Goal: Obtain resource: Download file/media

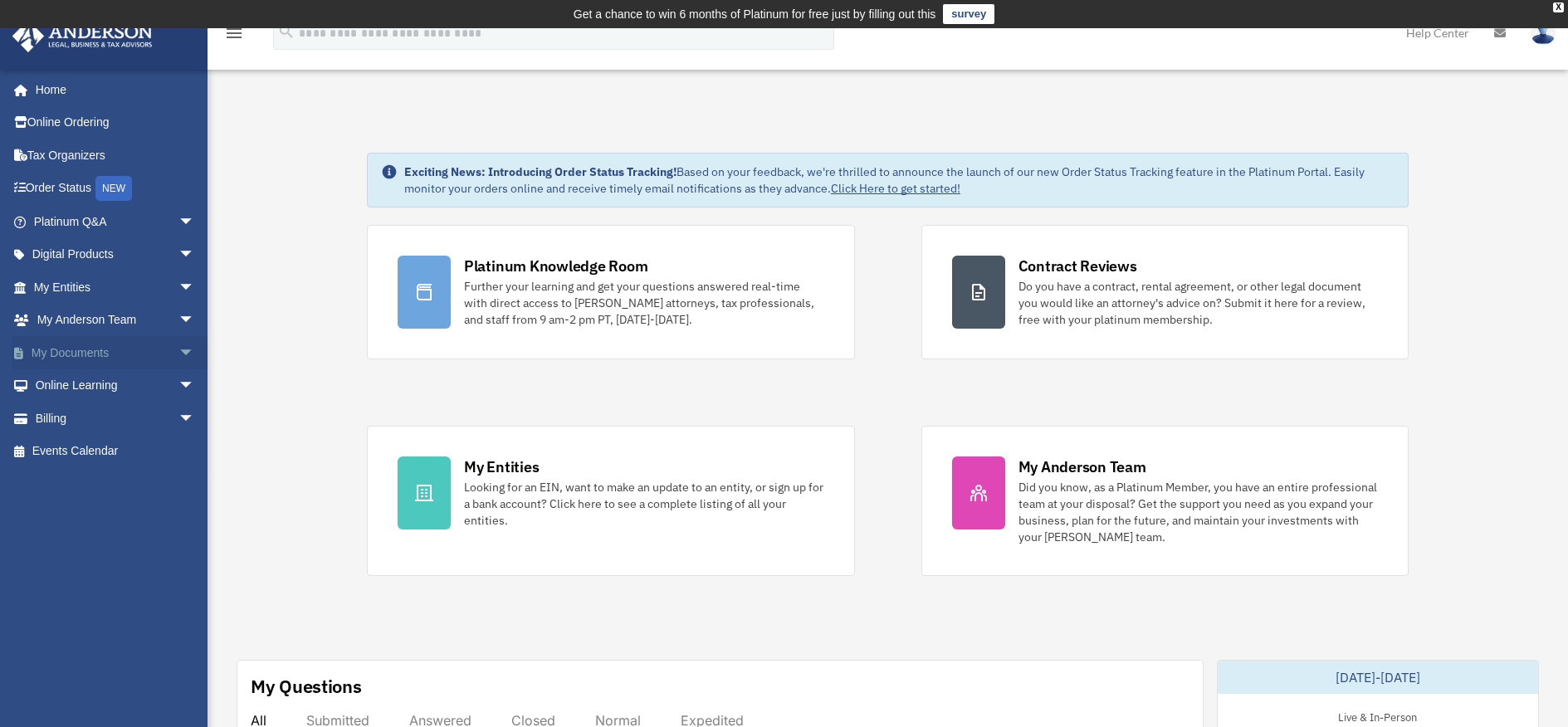
click at [118, 356] on link "My Documents arrow_drop_down" at bounding box center [116, 353] width 209 height 33
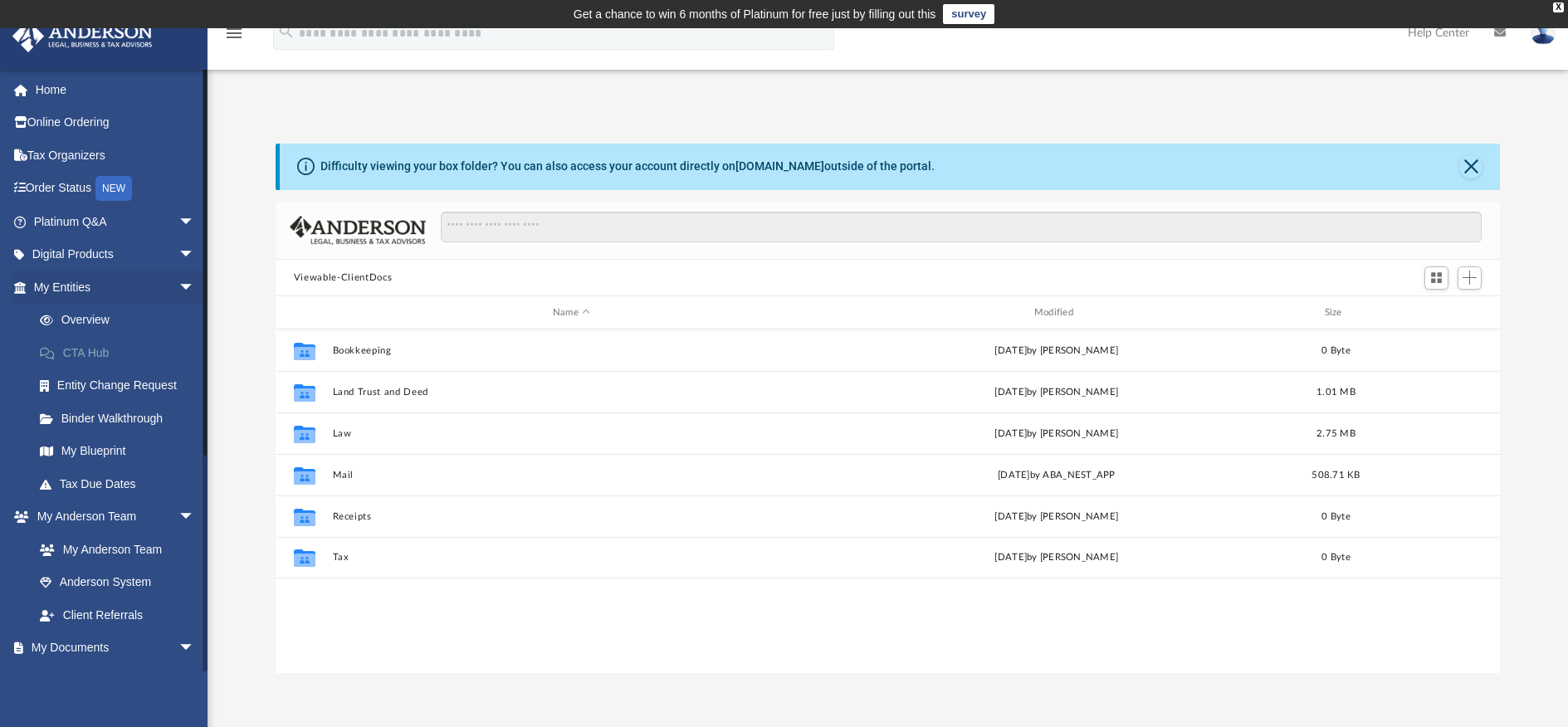
scroll to position [365, 1212]
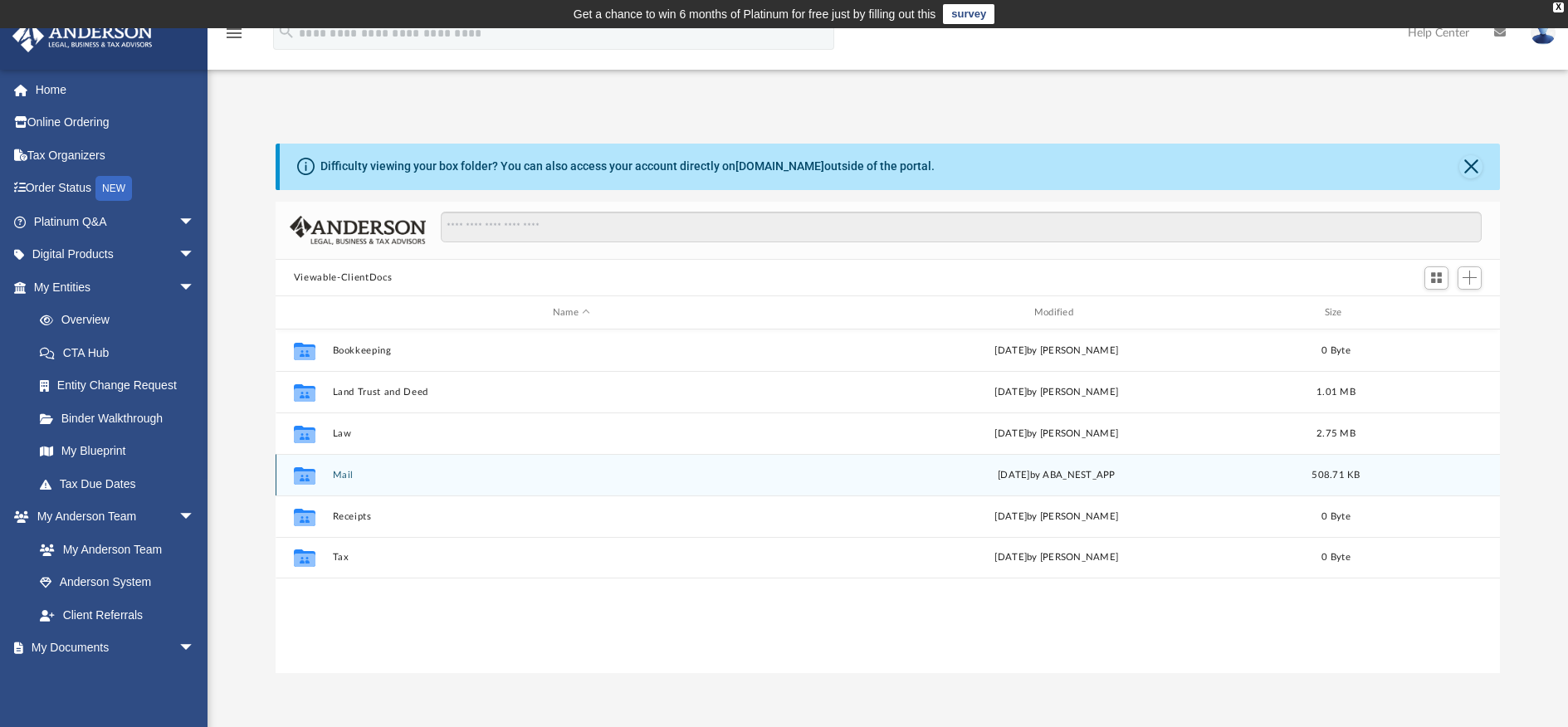
click at [297, 478] on icon "grid" at bounding box center [304, 478] width 21 height 13
click at [296, 479] on icon "grid" at bounding box center [304, 478] width 21 height 13
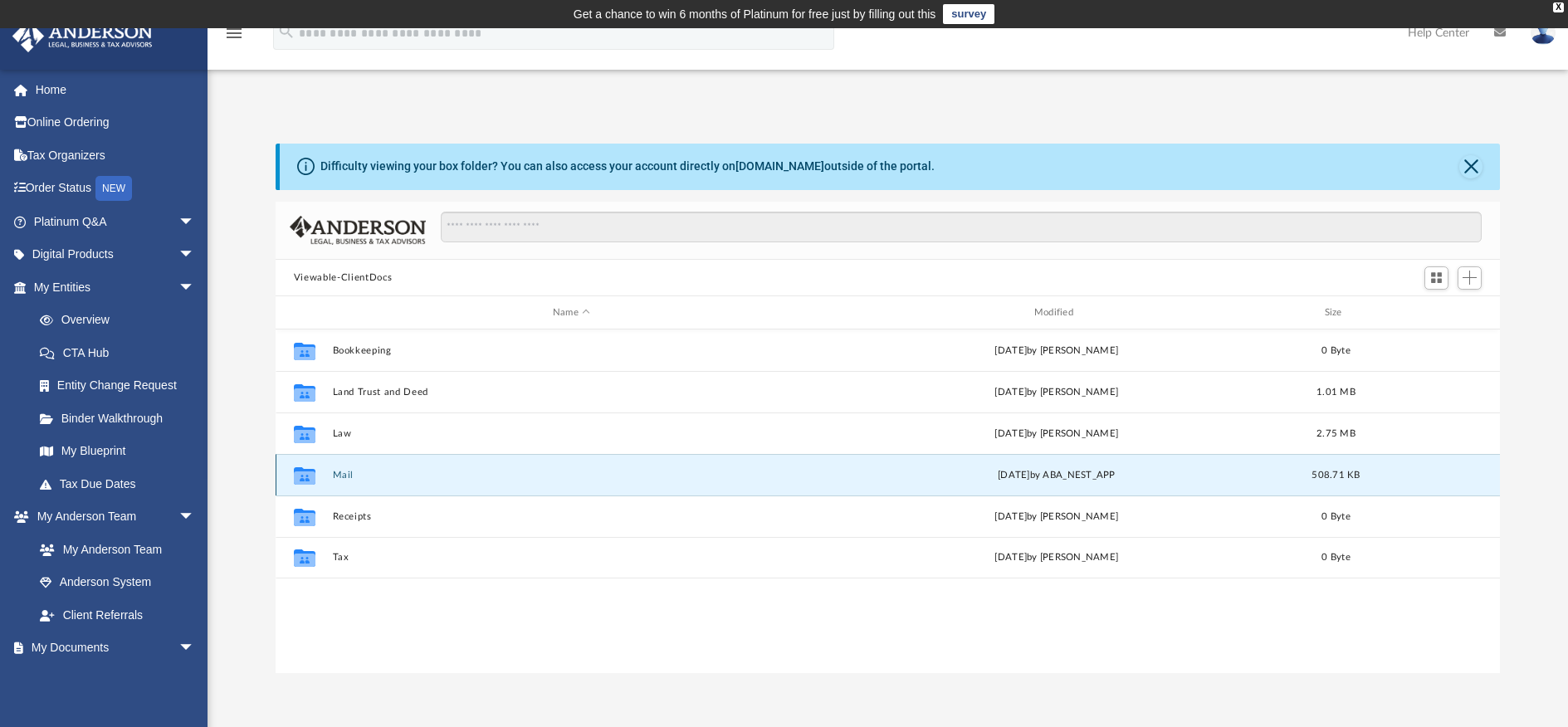
click at [300, 474] on icon "grid" at bounding box center [304, 478] width 21 height 13
click at [542, 470] on button "Mail" at bounding box center [571, 476] width 479 height 11
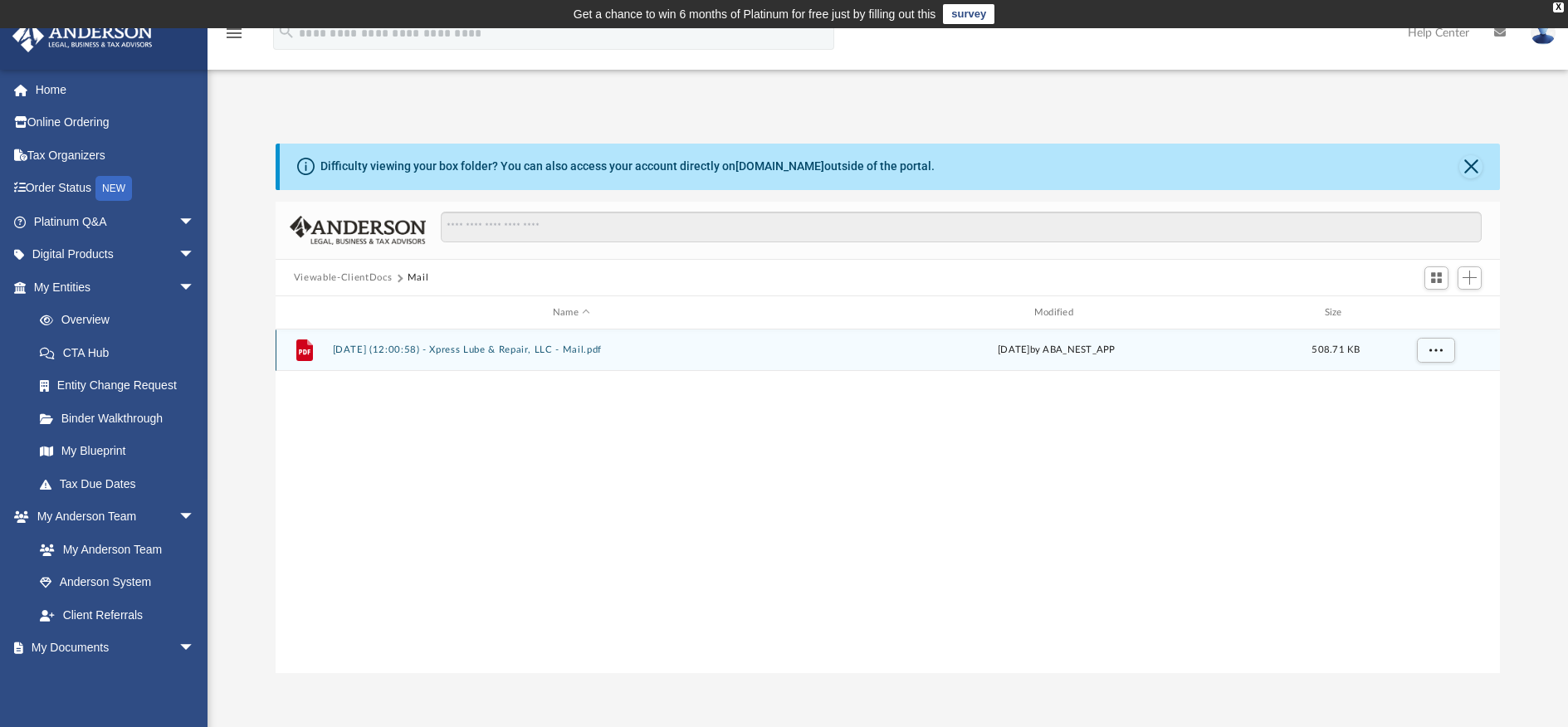
click at [481, 356] on div "File [DATE] (12:00:58) - Xpress Lube & Repair, LLC - Mail.pdf [DATE] by ABA_NES…" at bounding box center [887, 350] width 1224 height 42
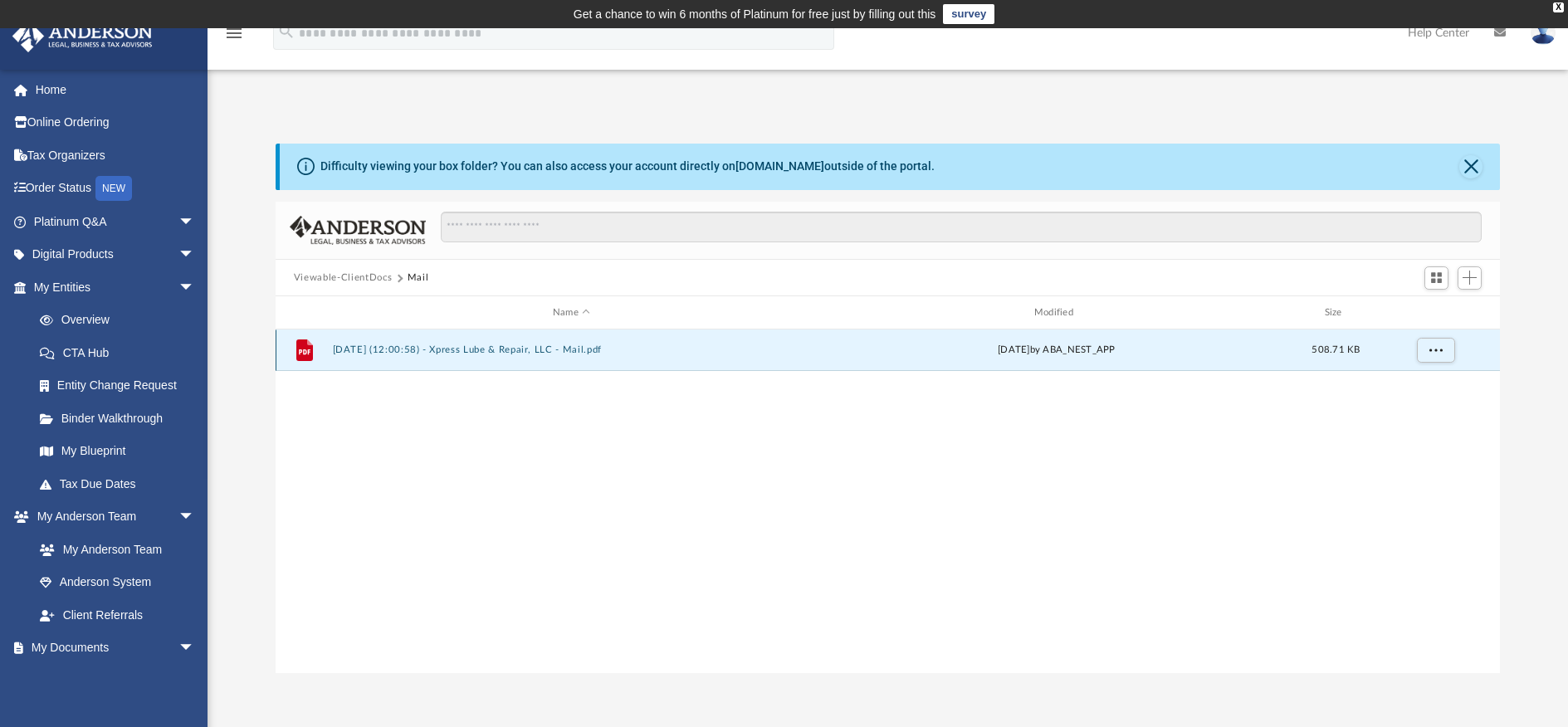
click at [481, 353] on button "[DATE] (12:00:58) - Xpress Lube & Repair, LLC - Mail.pdf" at bounding box center [571, 350] width 479 height 11
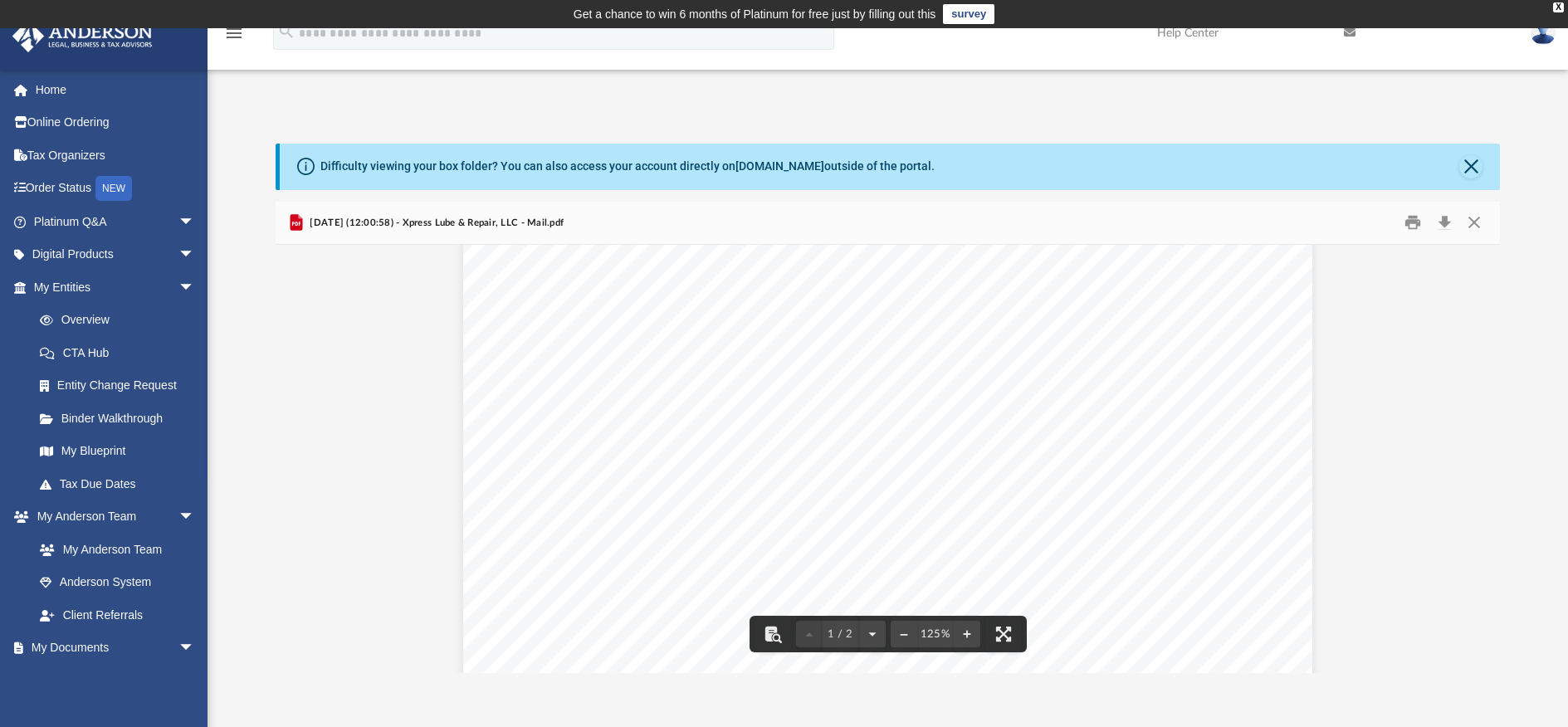
scroll to position [0, 0]
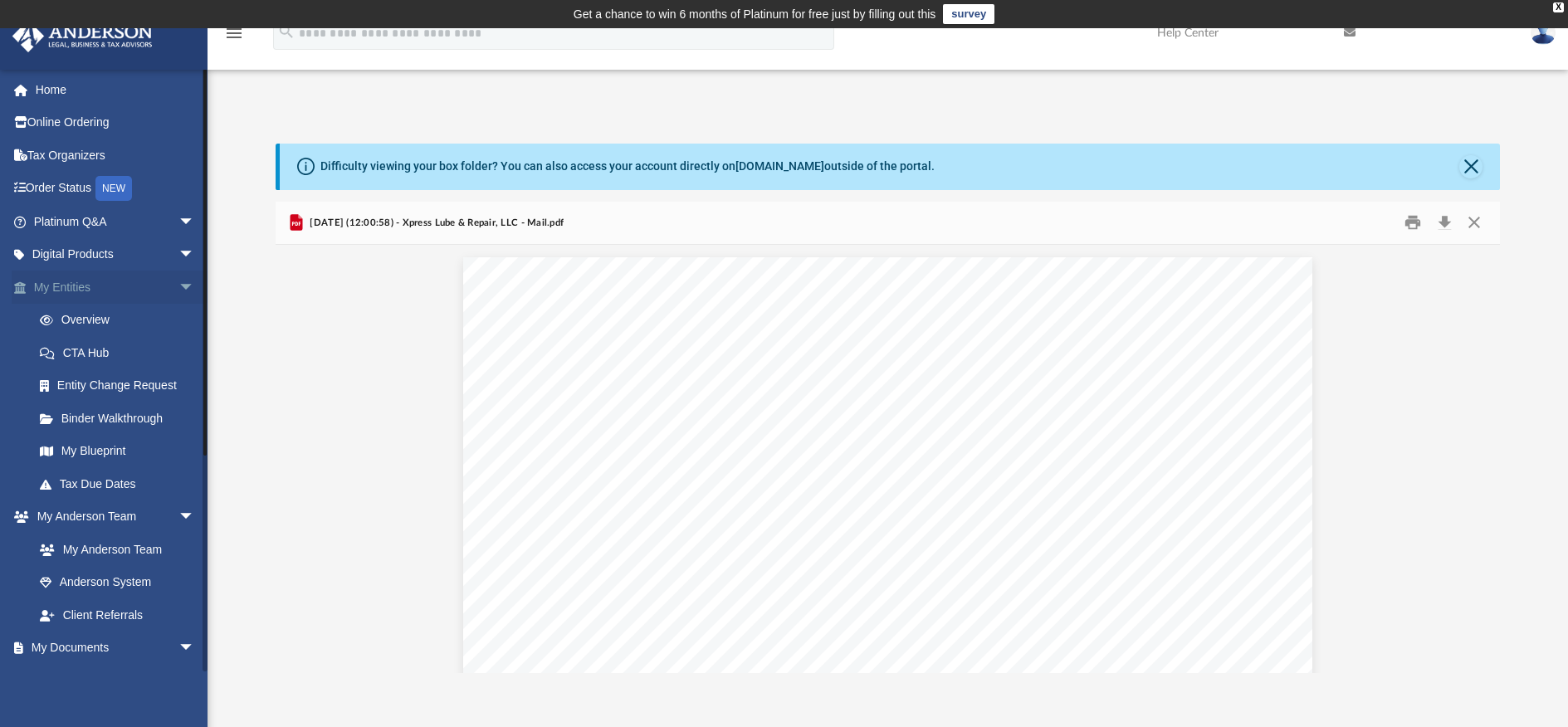
click at [86, 286] on link "My Entities arrow_drop_down" at bounding box center [116, 287] width 209 height 33
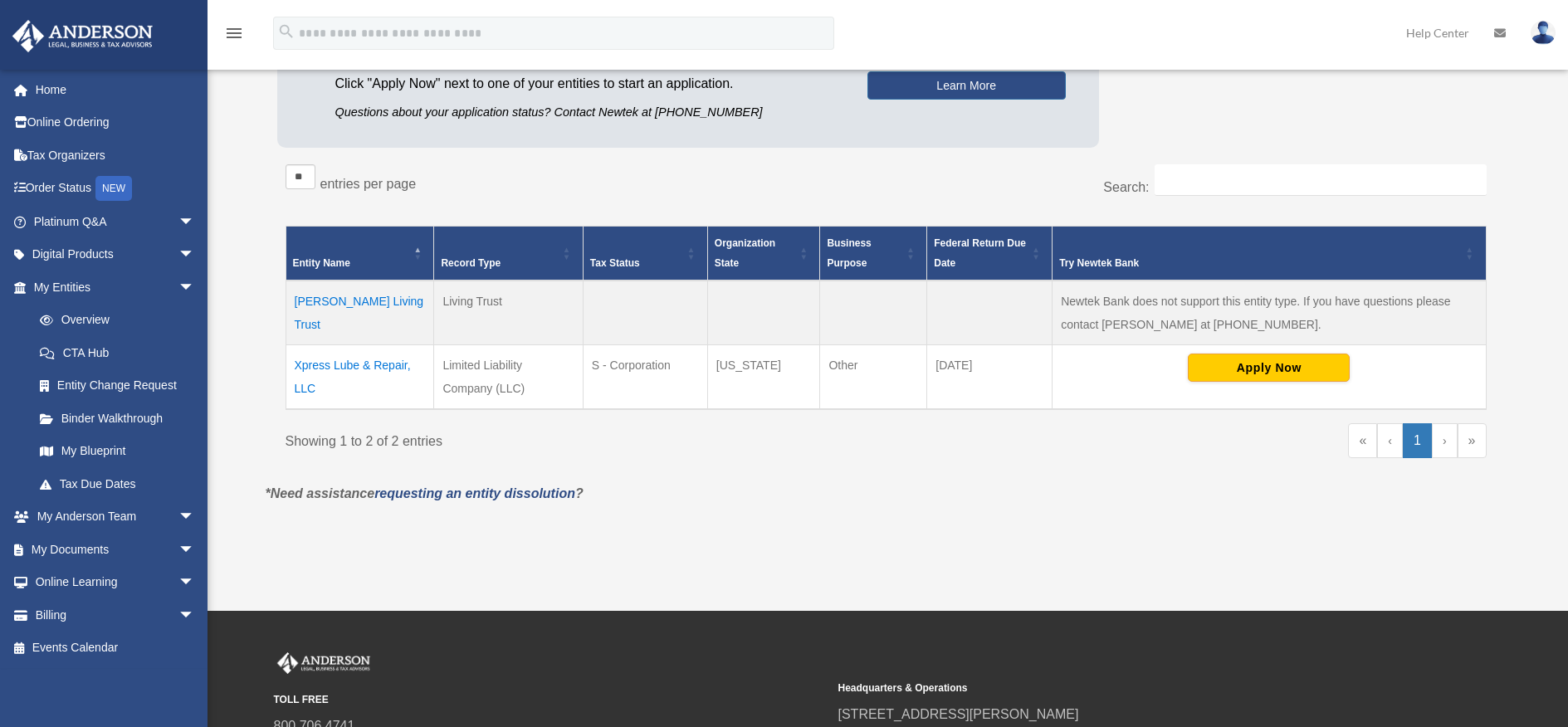
scroll to position [235, 0]
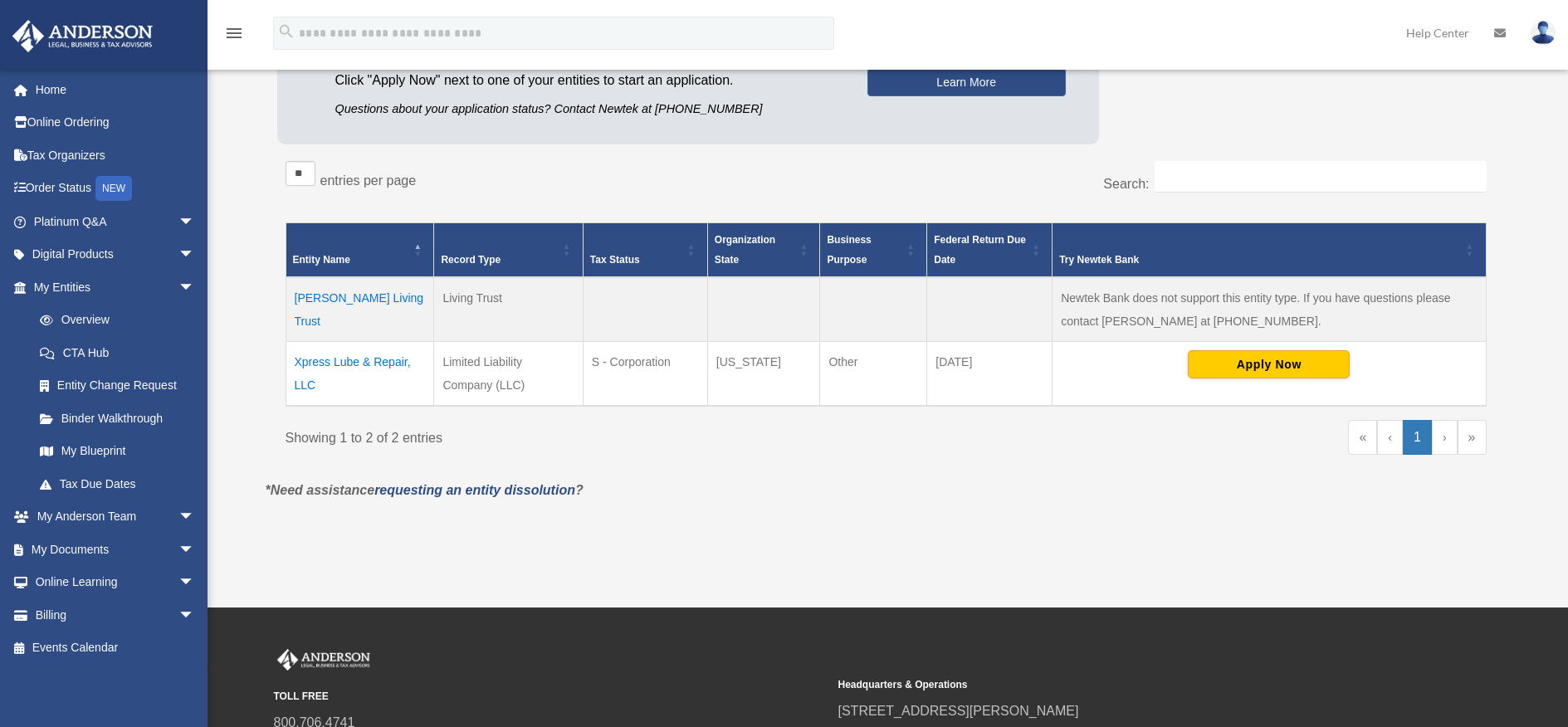
click at [380, 364] on td "Xpress Lube & Repair, LLC" at bounding box center [359, 373] width 149 height 65
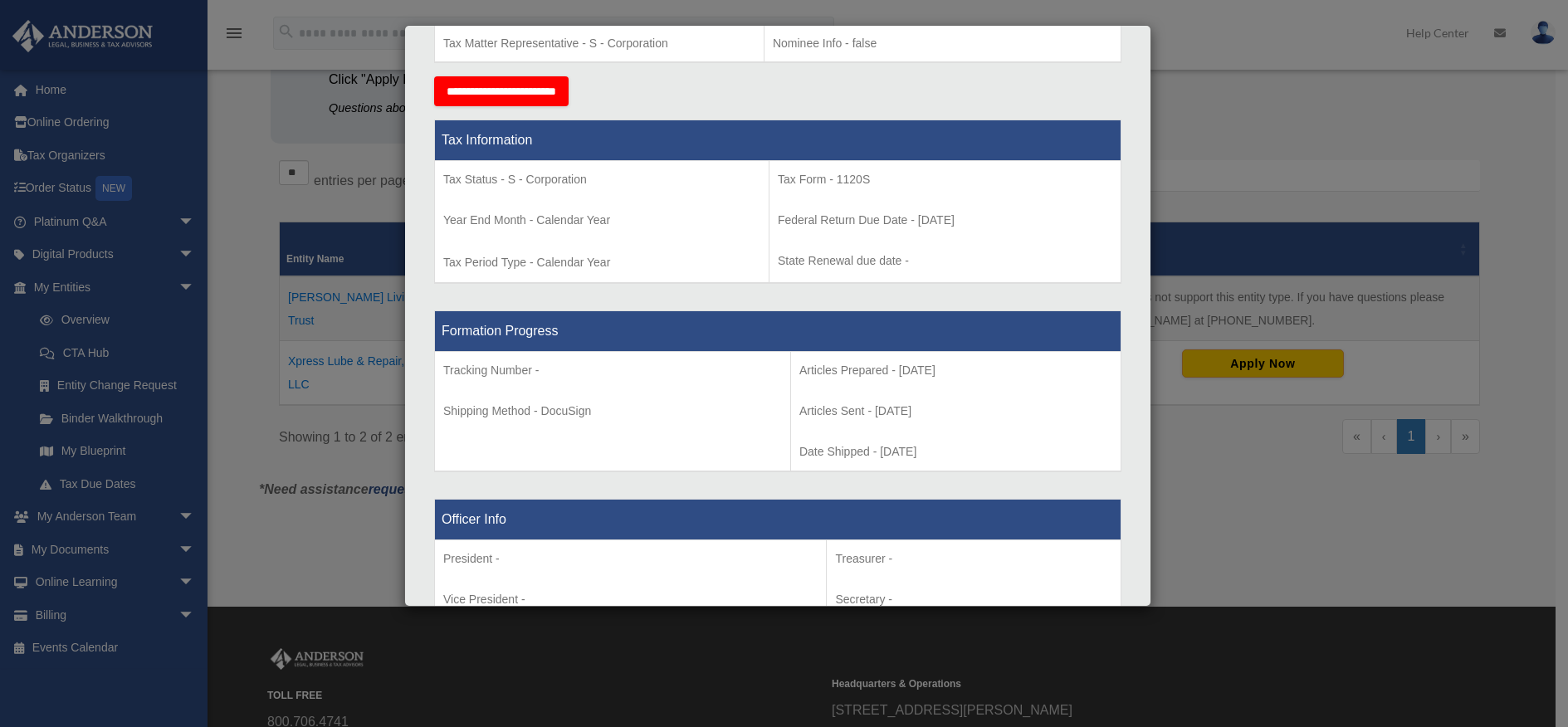
scroll to position [741, 0]
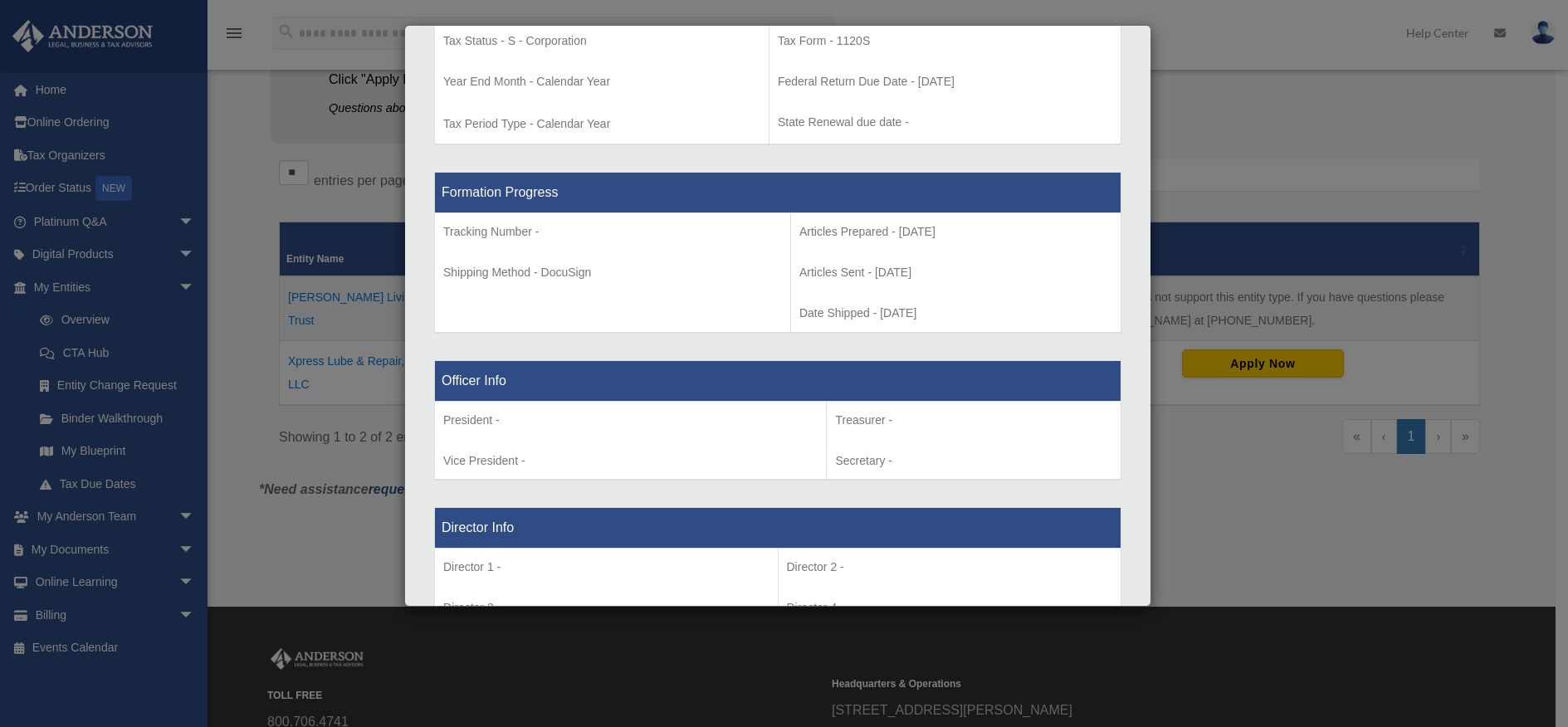
click at [308, 570] on div "Details × Articles Sent Organizational Date" at bounding box center [784, 363] width 1568 height 727
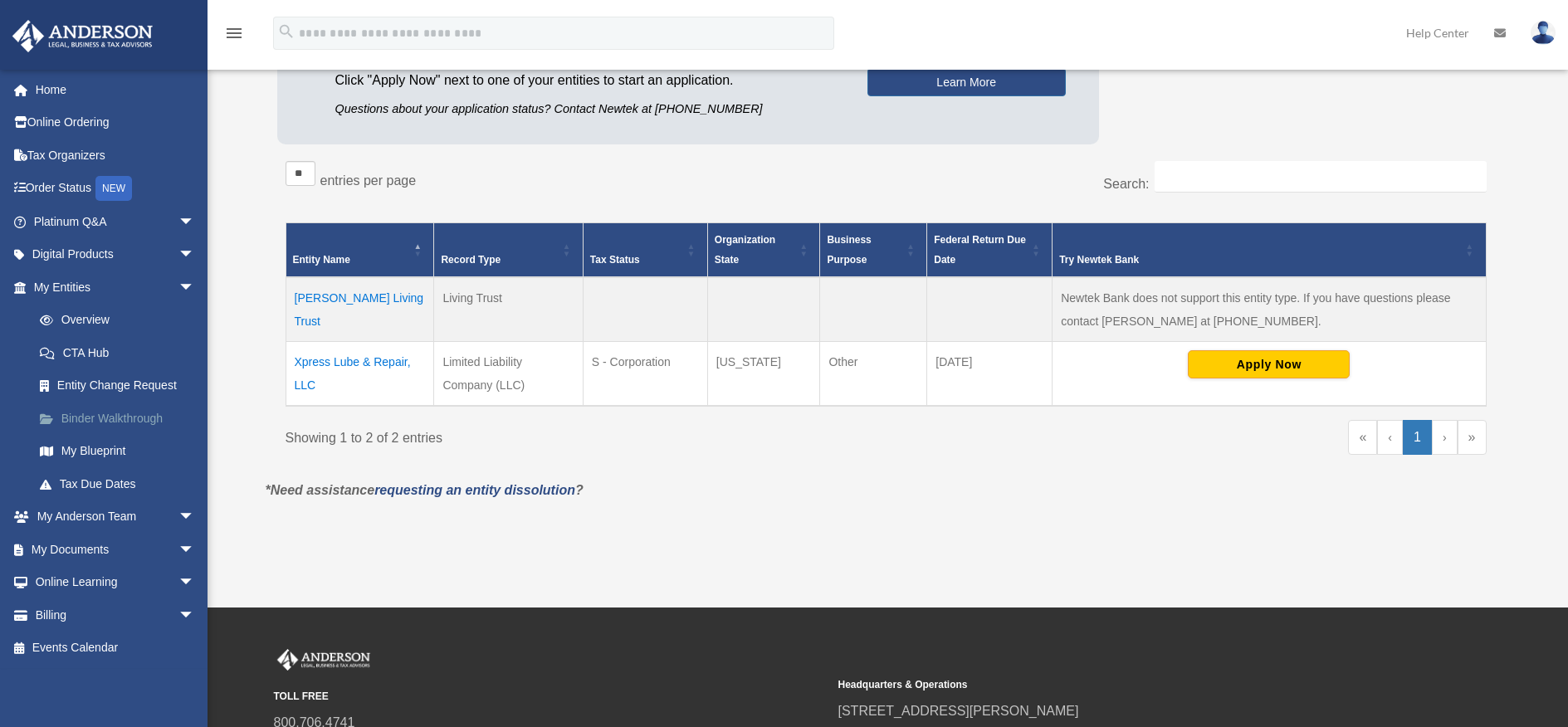
click at [137, 421] on link "Binder Walkthrough" at bounding box center [121, 418] width 197 height 33
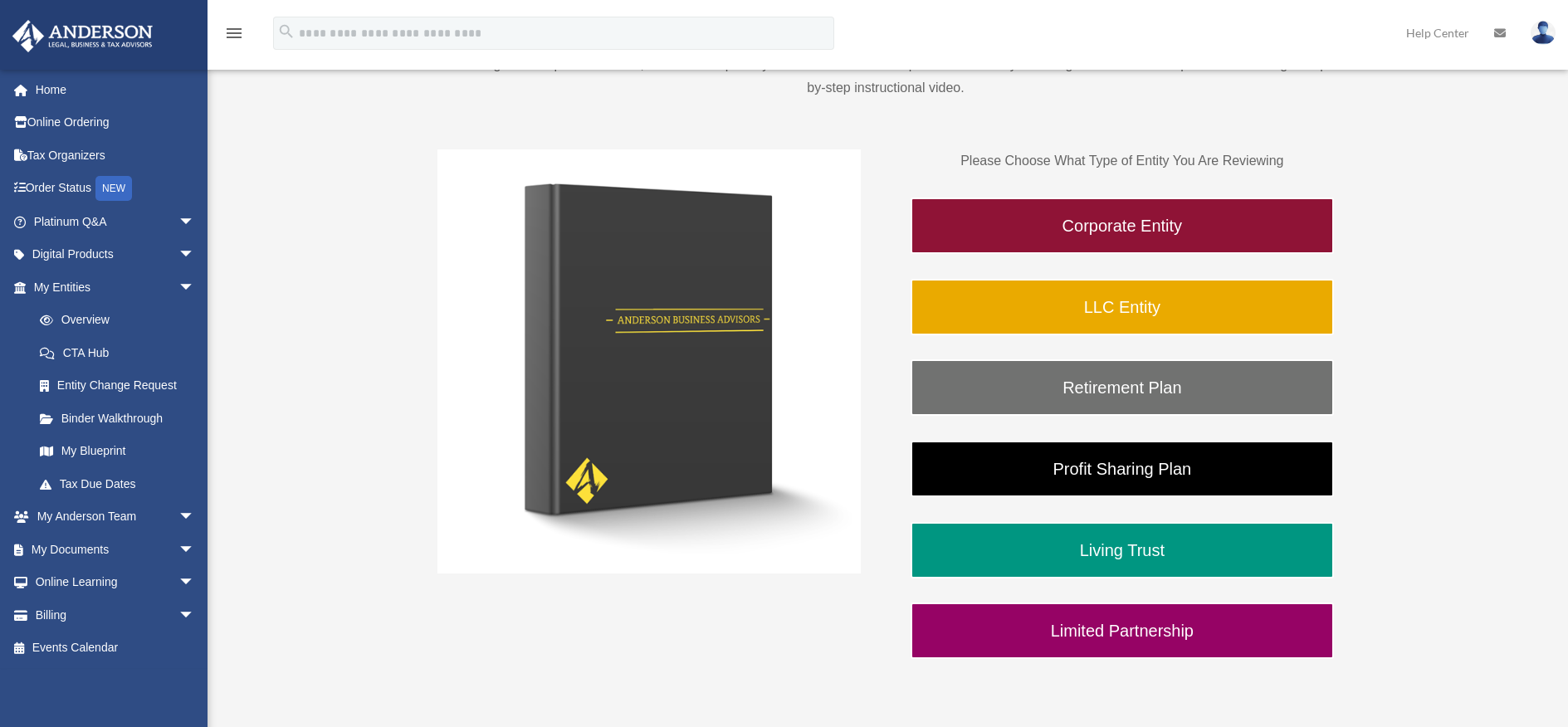
scroll to position [249, 0]
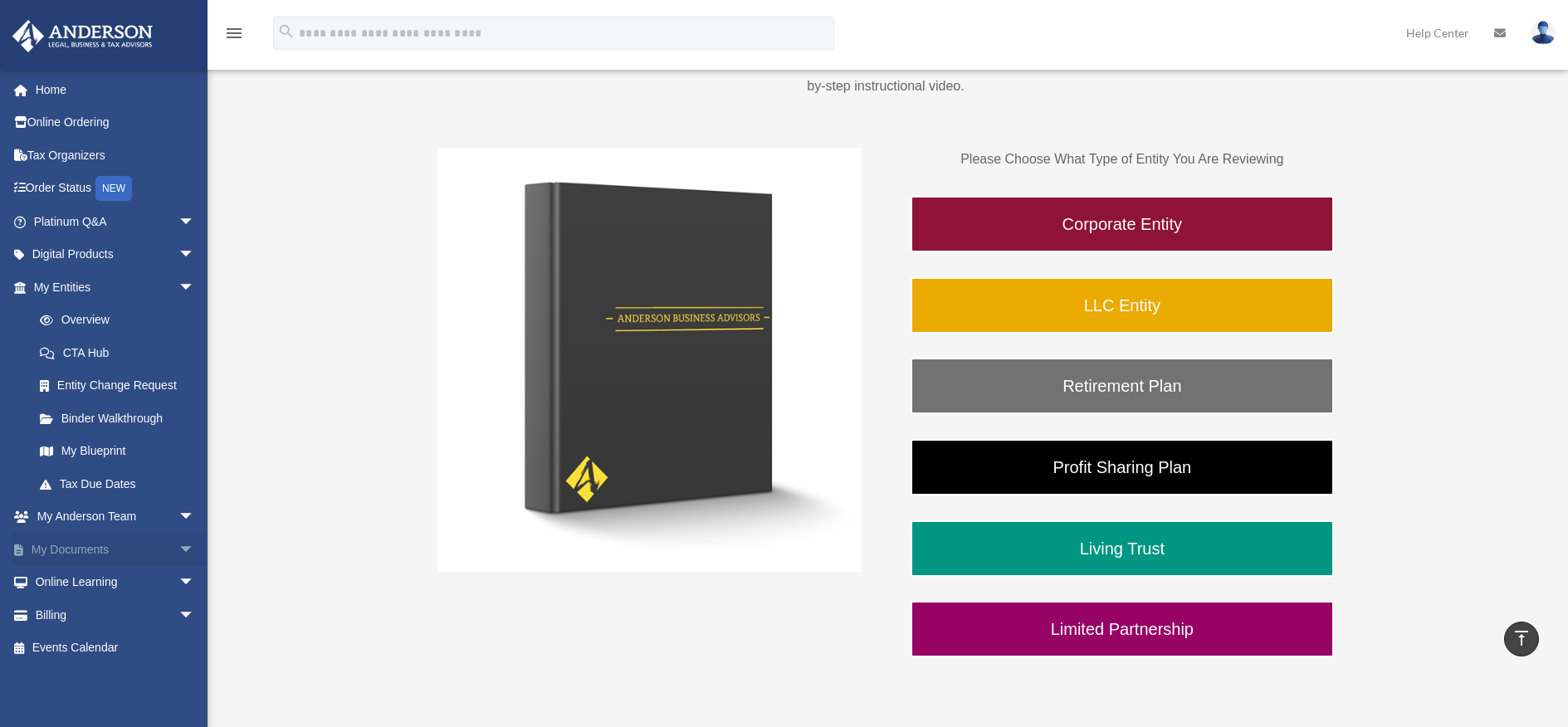
click at [178, 552] on span "arrow_drop_down" at bounding box center [195, 550] width 33 height 34
click at [97, 579] on link "Box" at bounding box center [121, 583] width 197 height 33
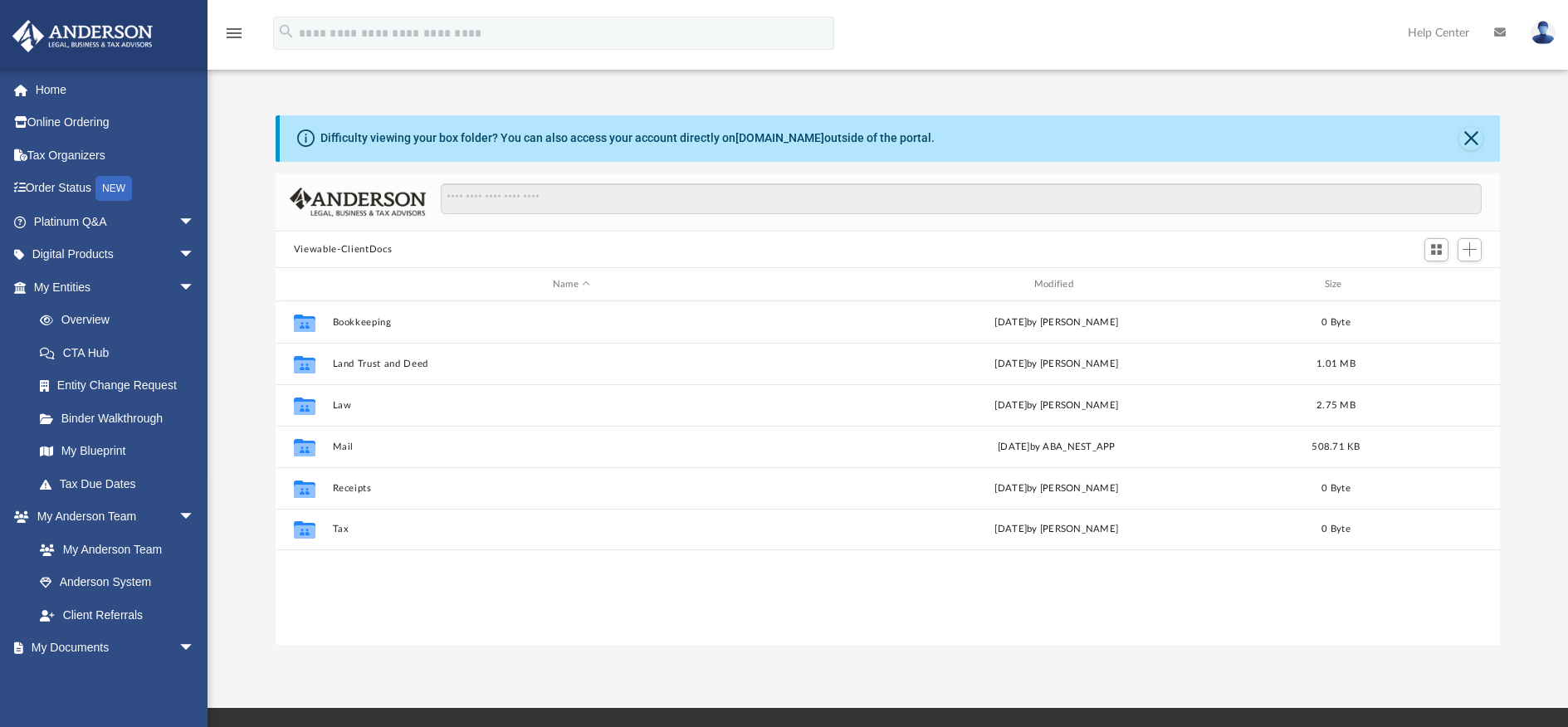
scroll to position [365, 1212]
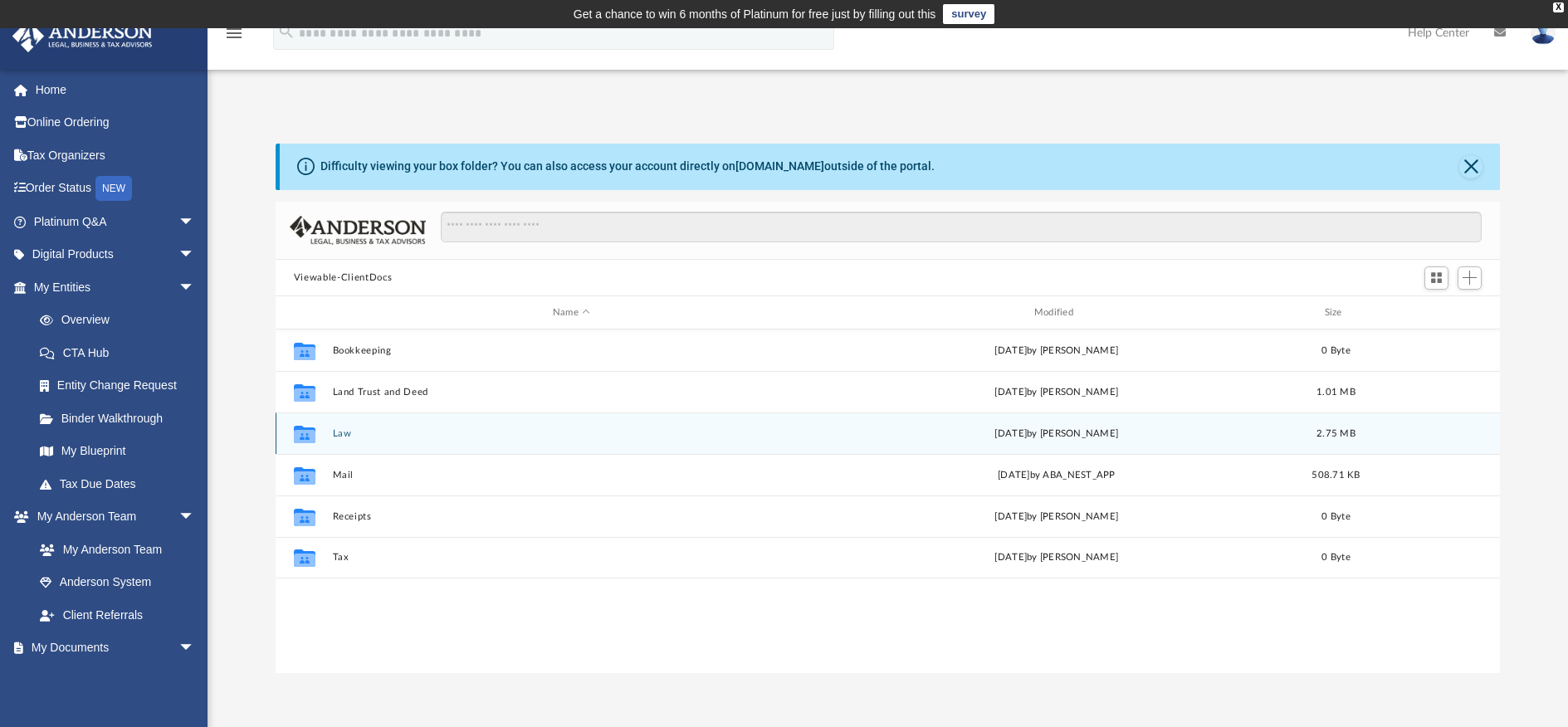
click at [340, 441] on div "Collaborated Folder Law Mon Aug 11 2025 by Cynthia Peters 2.75 MB" at bounding box center [887, 433] width 1224 height 42
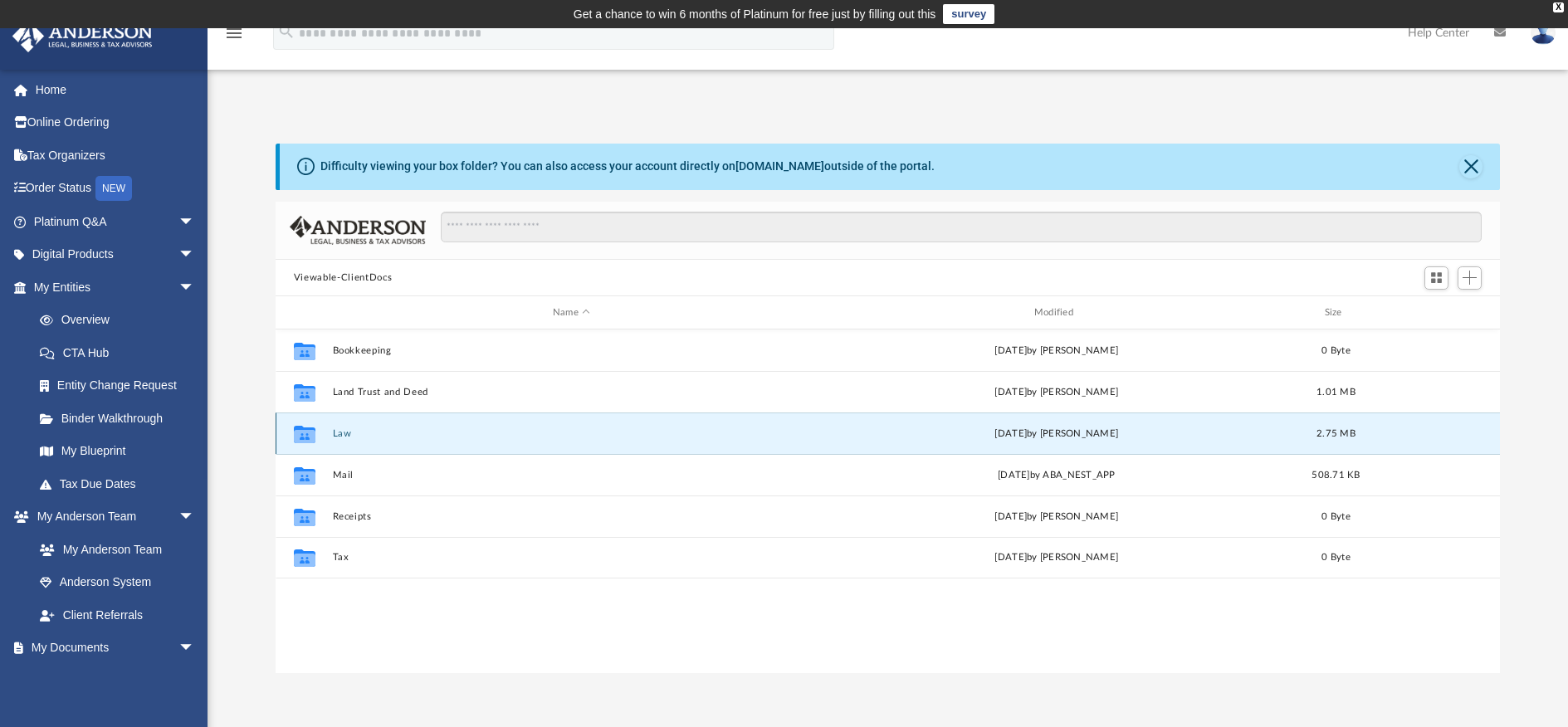
click at [341, 438] on button "Law" at bounding box center [571, 434] width 479 height 11
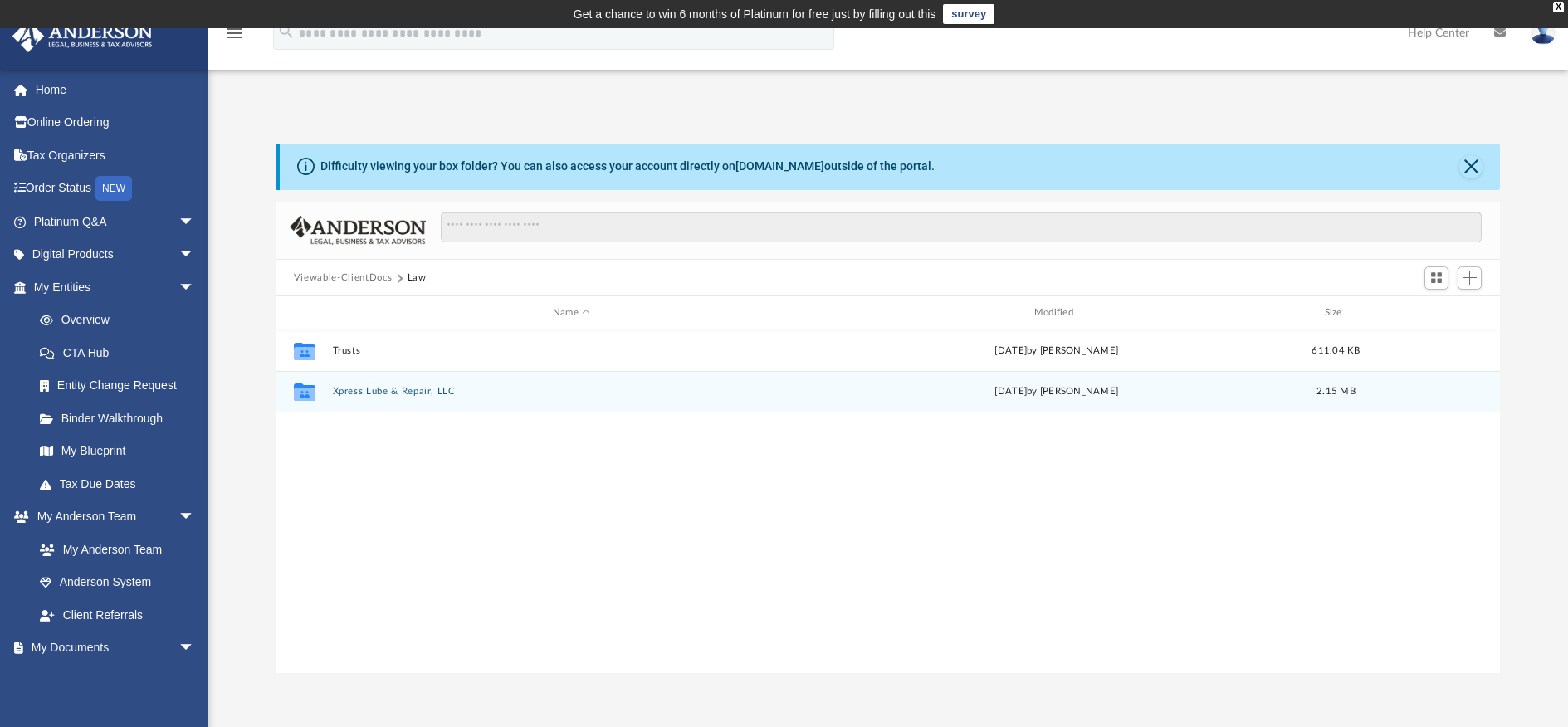
click at [413, 398] on div "Collaborated Folder Xpress Lube & Repair, LLC Mon Aug 11 2025 by Cynthia Peters…" at bounding box center [887, 392] width 1224 height 42
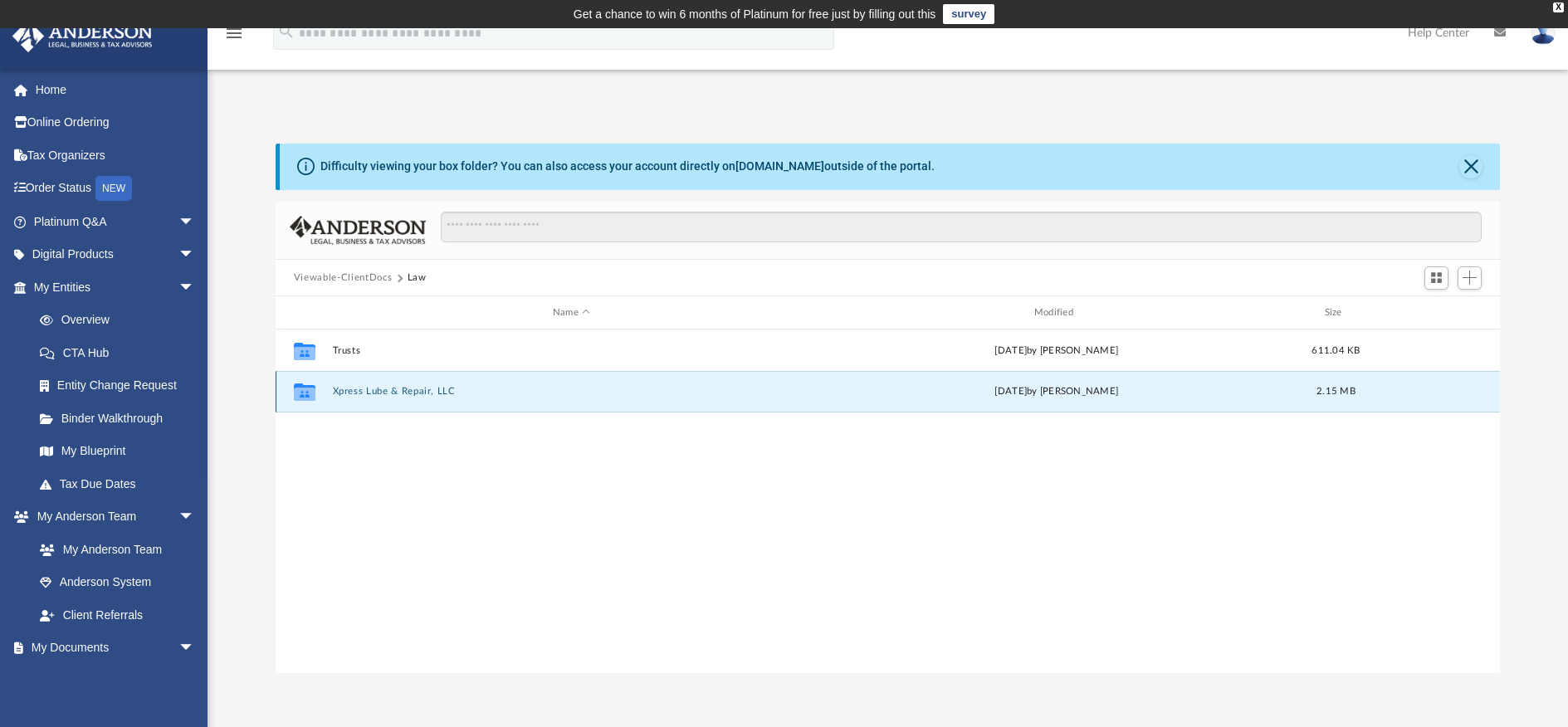
click at [413, 395] on button "Xpress Lube & Repair, LLC" at bounding box center [571, 392] width 479 height 11
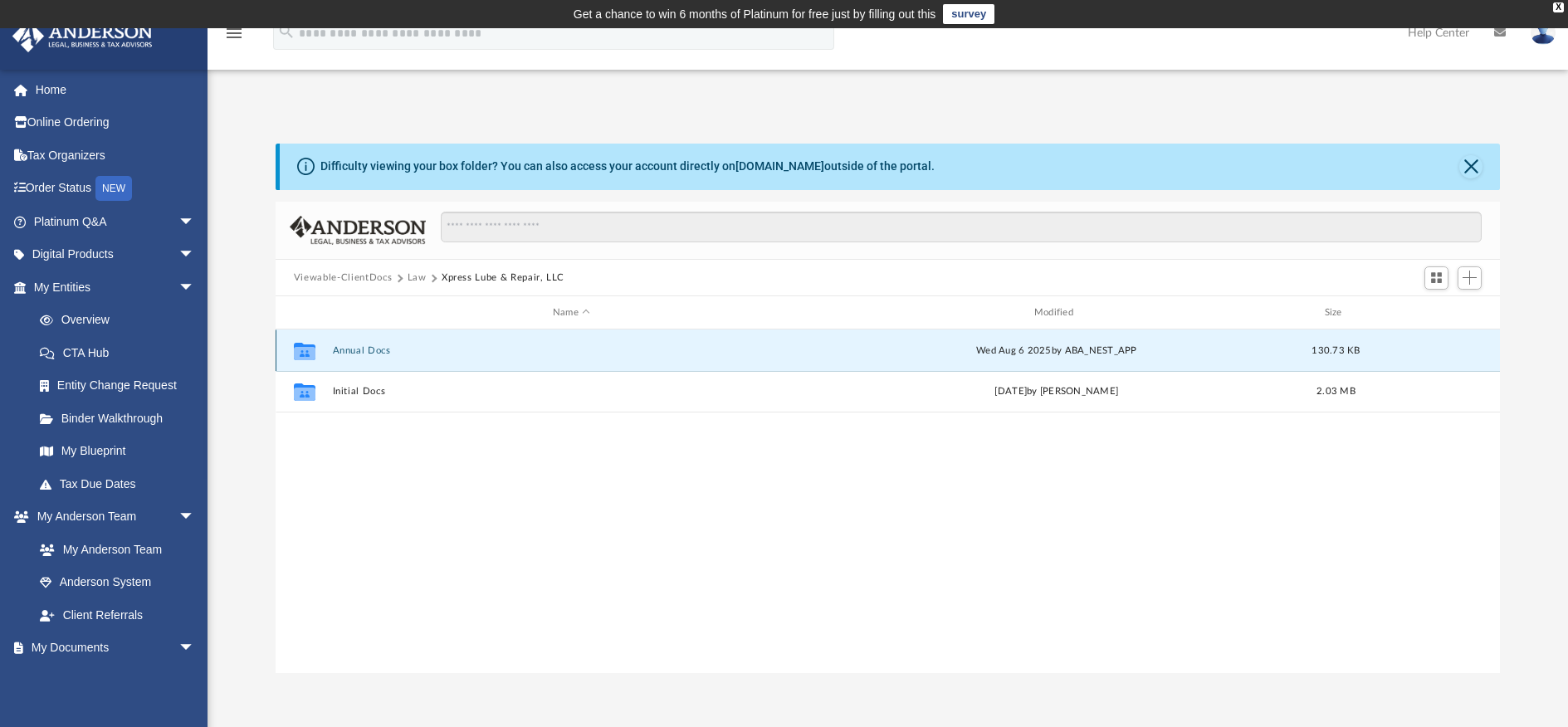
click at [374, 356] on button "Annual Docs" at bounding box center [571, 351] width 479 height 11
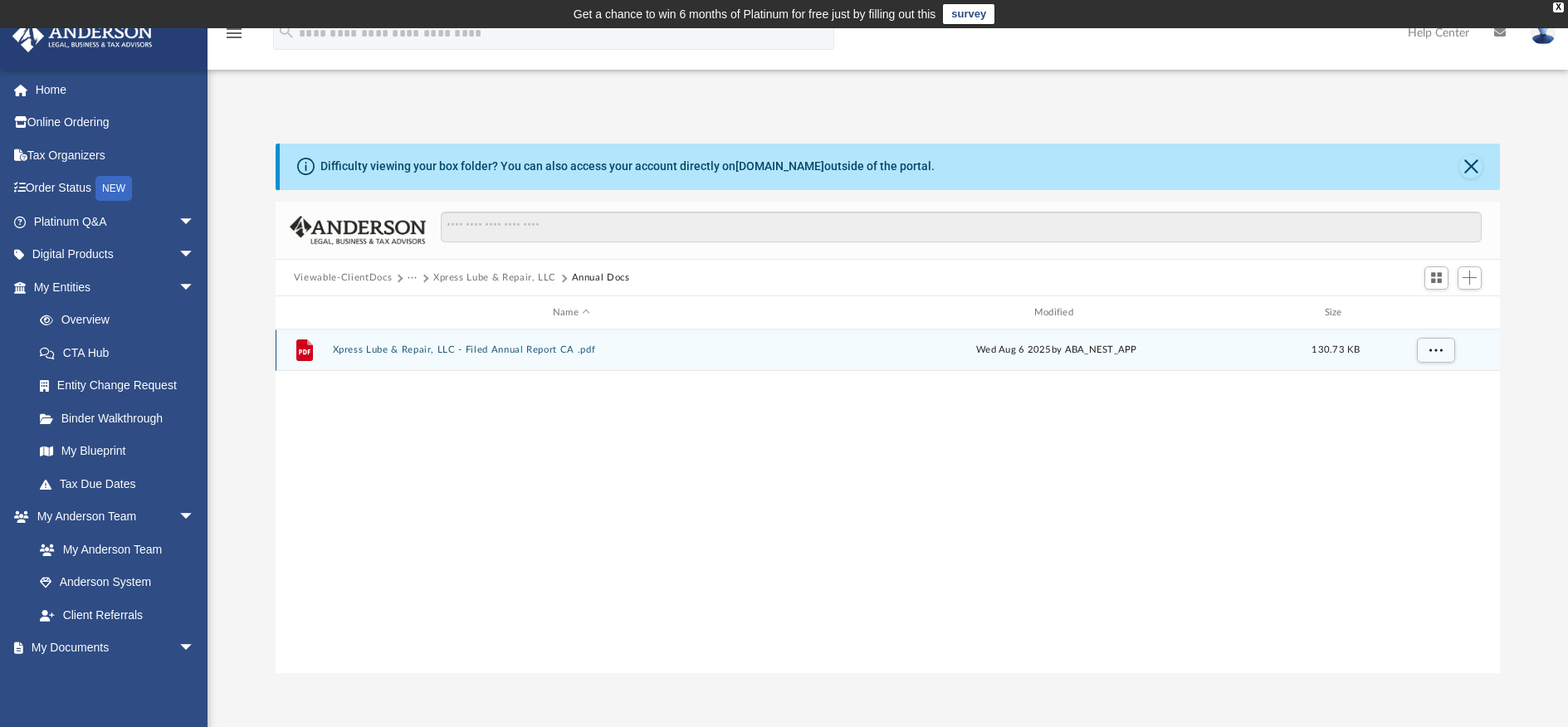
click at [375, 352] on button "Xpress Lube & Repair, LLC - Filed Annual Report CA .pdf" at bounding box center [571, 350] width 479 height 11
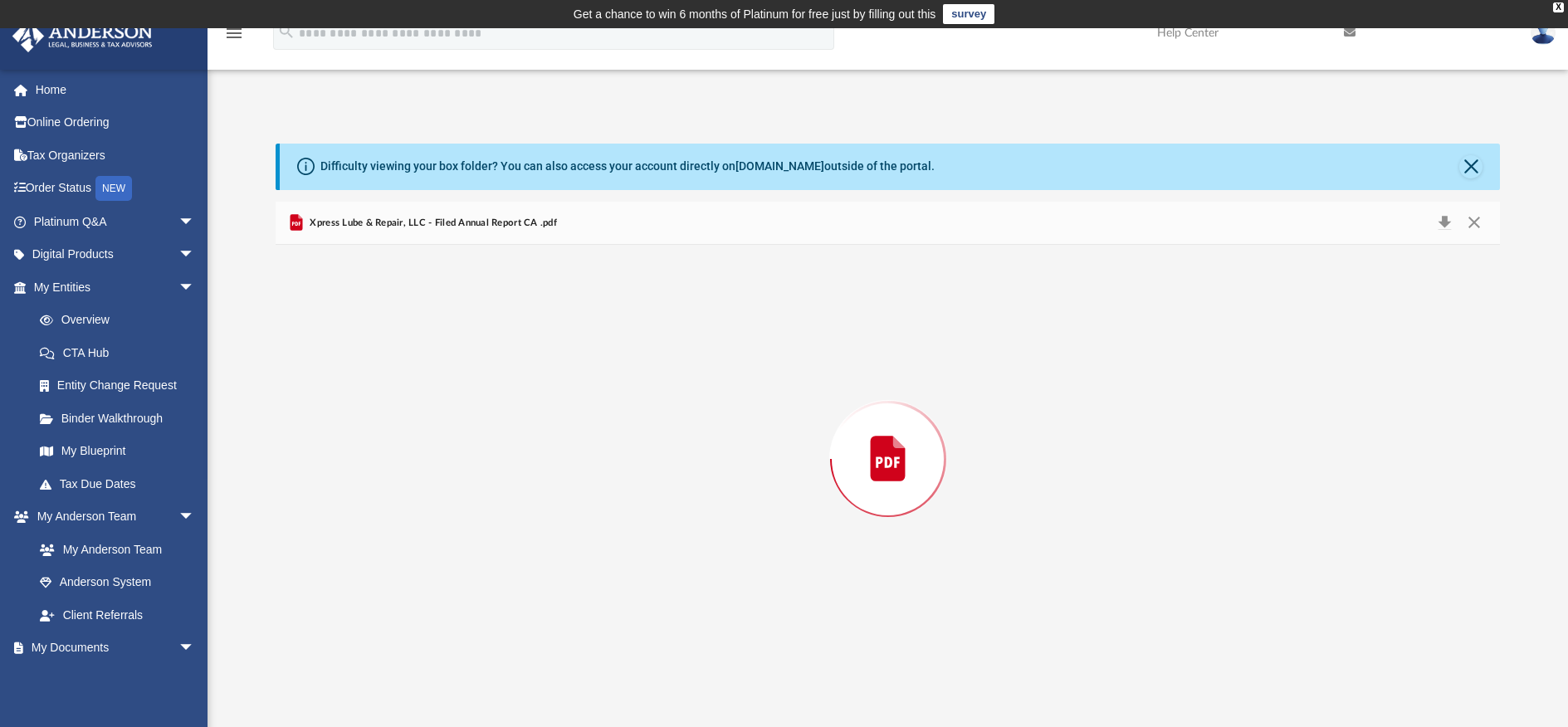
click at [375, 352] on div "Preview" at bounding box center [887, 459] width 1224 height 429
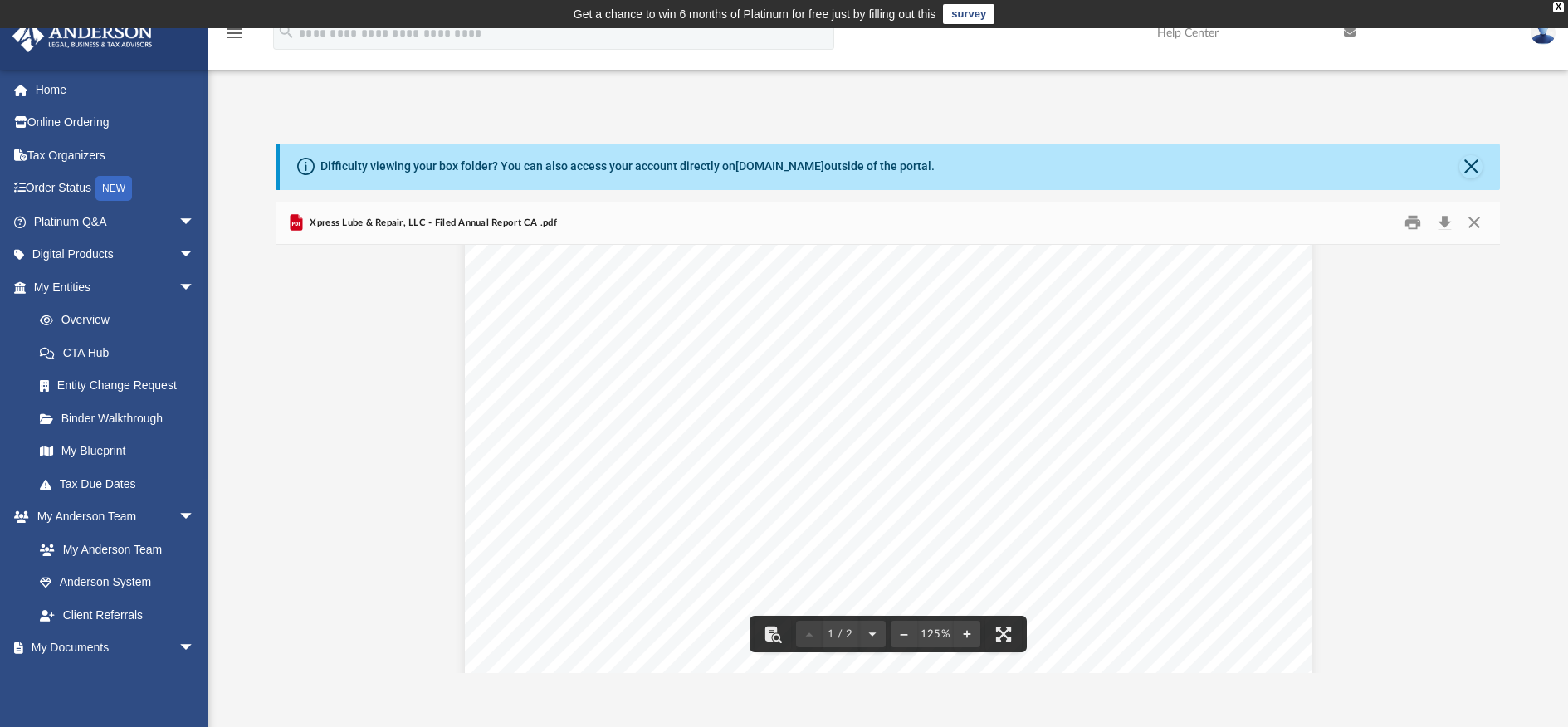
scroll to position [0, 0]
click at [1476, 168] on button "Close" at bounding box center [1471, 166] width 23 height 23
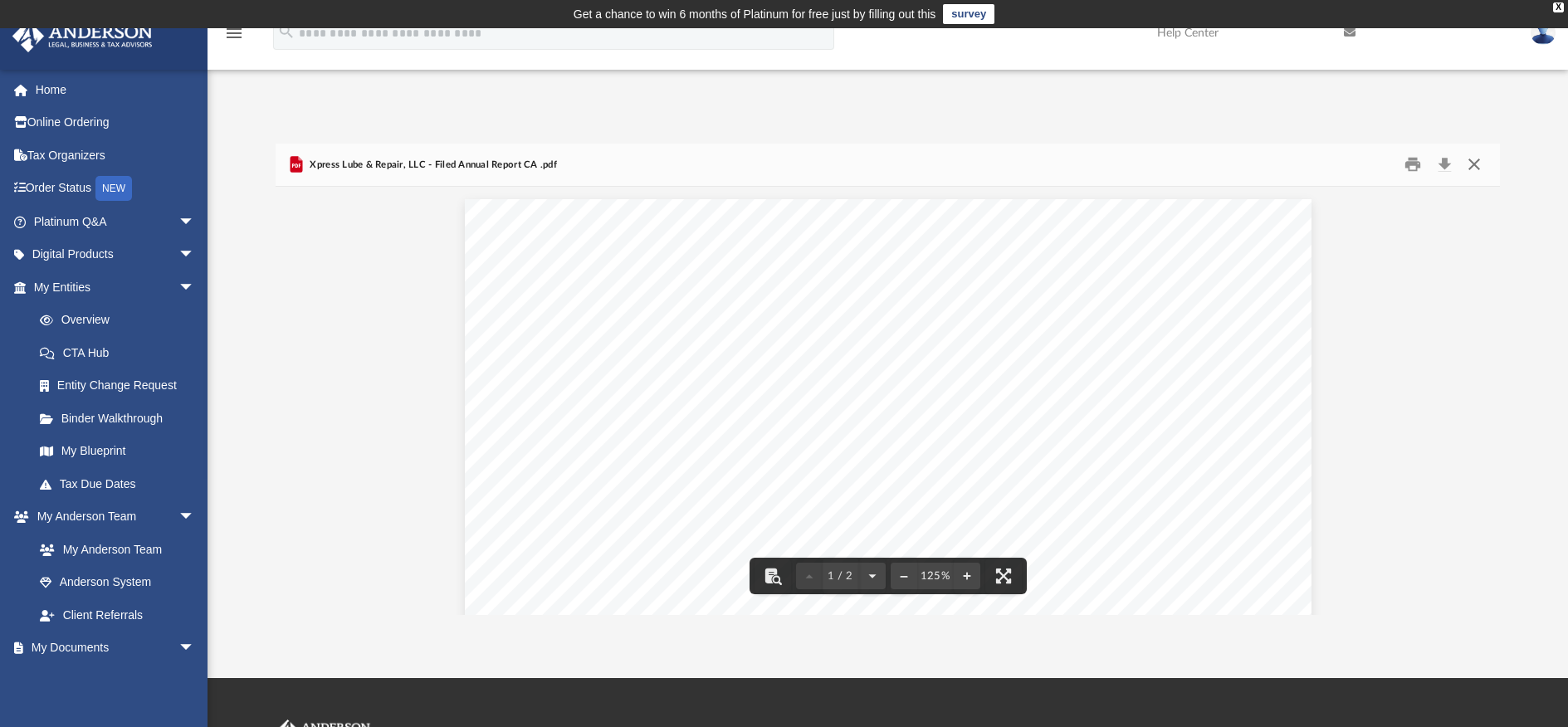
click at [1474, 167] on button "Close" at bounding box center [1475, 164] width 30 height 26
